Goal: Use online tool/utility: Utilize a website feature to perform a specific function

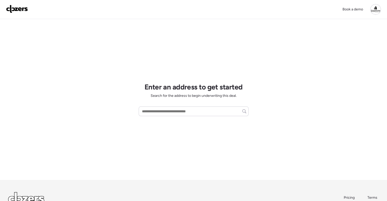
click at [375, 9] on div at bounding box center [375, 9] width 11 height 11
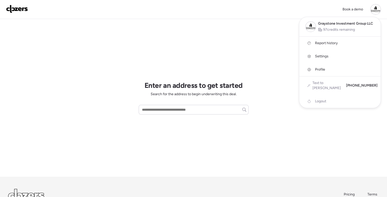
click at [326, 41] on span "Report history" at bounding box center [326, 43] width 23 height 5
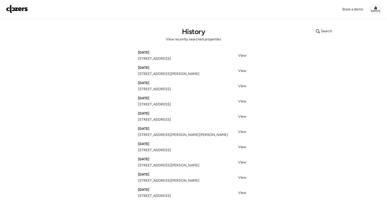
click at [13, 8] on img at bounding box center [17, 9] width 22 height 8
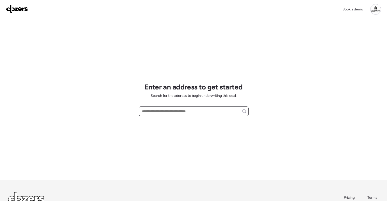
click at [168, 112] on input "text" at bounding box center [193, 111] width 105 height 7
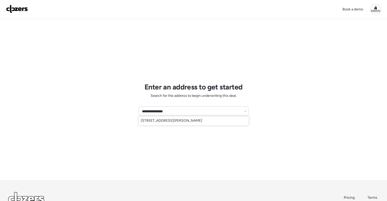
click at [174, 119] on span "[STREET_ADDRESS][PERSON_NAME]" at bounding box center [172, 120] width 62 height 5
type input "**********"
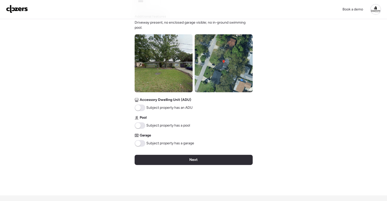
scroll to position [178, 0]
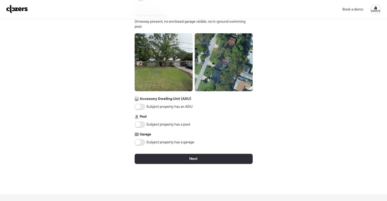
click at [141, 109] on span at bounding box center [140, 107] width 11 height 7
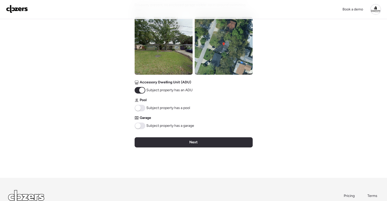
scroll to position [204, 0]
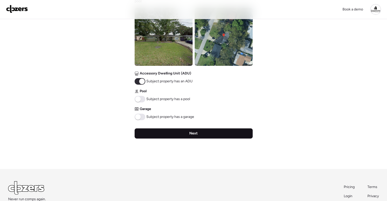
click at [193, 131] on span "Next" at bounding box center [193, 133] width 8 height 5
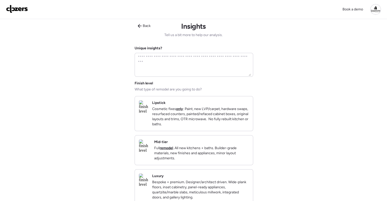
scroll to position [0, 0]
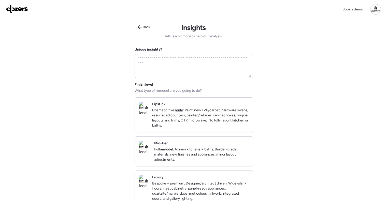
click at [204, 144] on div "Mid-tier Full remodel . All new kitchens + baths. Builder-grade materials, new …" at bounding box center [194, 152] width 118 height 30
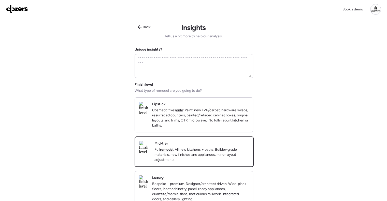
scroll to position [102, 0]
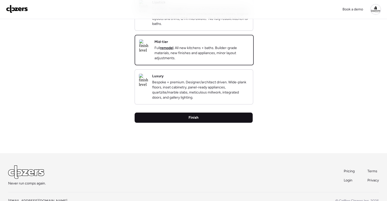
click at [210, 123] on div "Finish" at bounding box center [194, 118] width 118 height 10
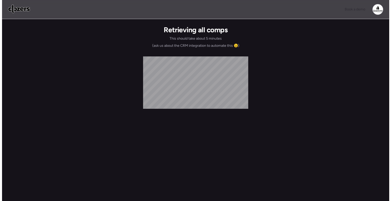
scroll to position [0, 0]
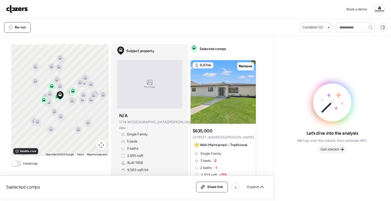
click at [343, 149] on icon at bounding box center [342, 150] width 4 height 4
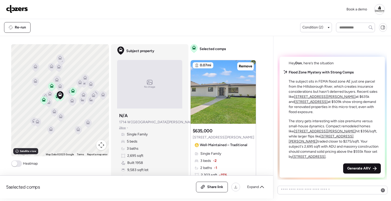
click at [361, 170] on span "Generate ARV" at bounding box center [358, 168] width 23 height 5
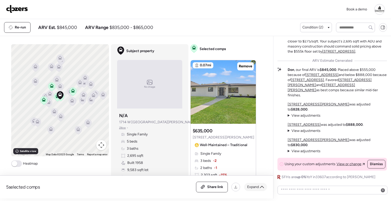
click at [258, 185] on span "Expand" at bounding box center [253, 187] width 12 height 5
